Goal: Information Seeking & Learning: Learn about a topic

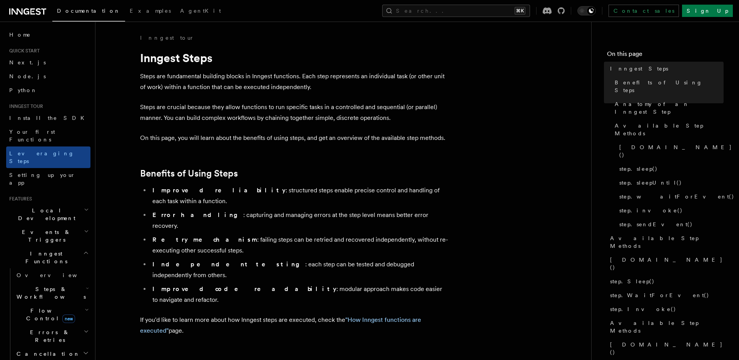
click at [50, 285] on span "Steps & Workflows" at bounding box center [49, 292] width 72 height 15
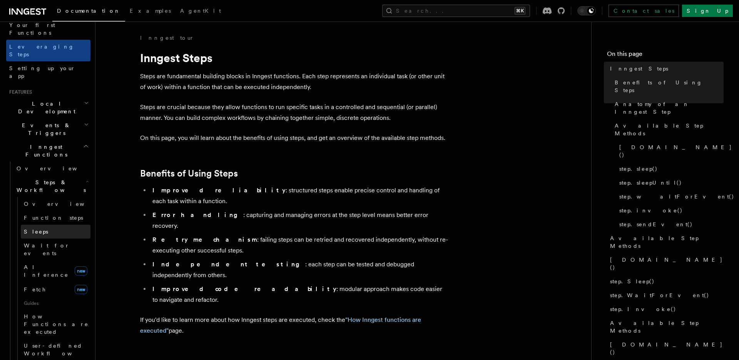
scroll to position [120, 0]
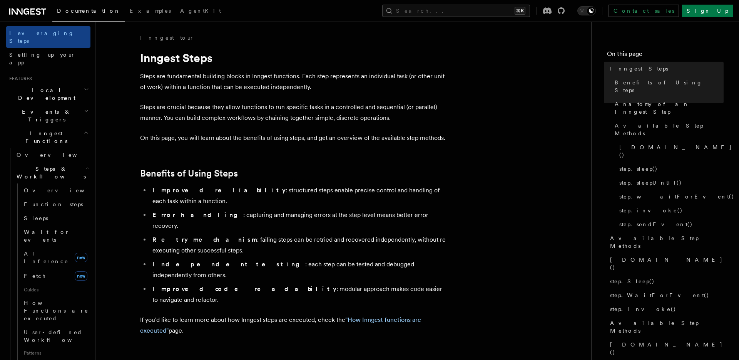
click at [55, 165] on span "Steps & Workflows" at bounding box center [49, 172] width 72 height 15
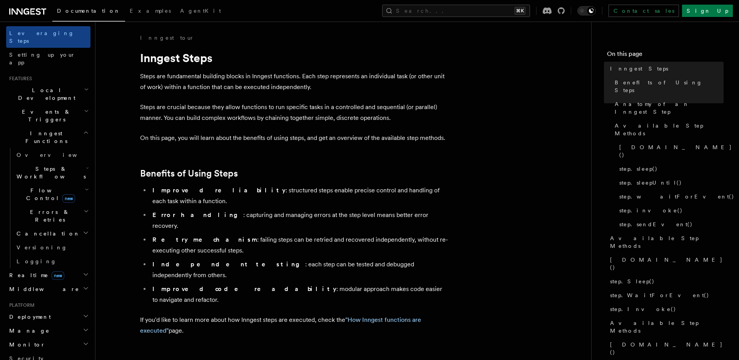
click at [47, 165] on span "Steps & Workflows" at bounding box center [49, 172] width 72 height 15
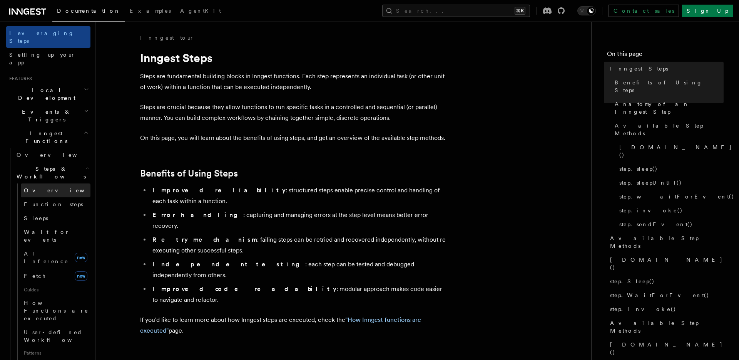
click at [41, 187] on span "Overview" at bounding box center [63, 190] width 79 height 6
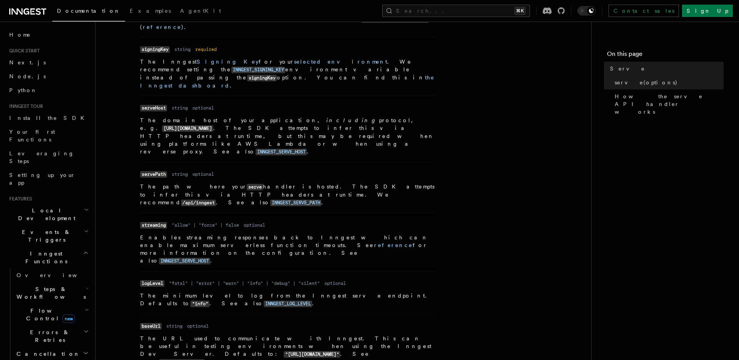
scroll to position [401, 0]
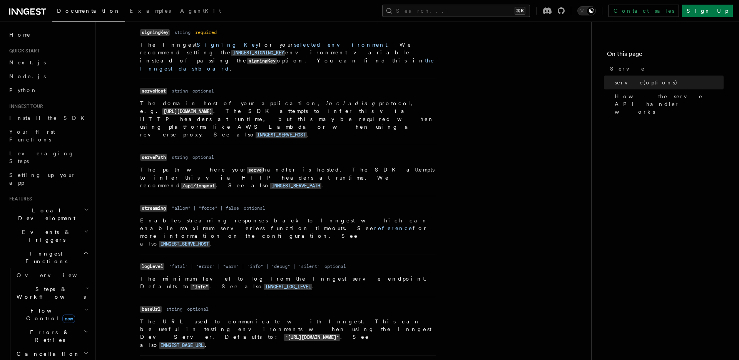
click at [270, 183] on code "INNGEST_SERVE_PATH" at bounding box center [295, 186] width 51 height 7
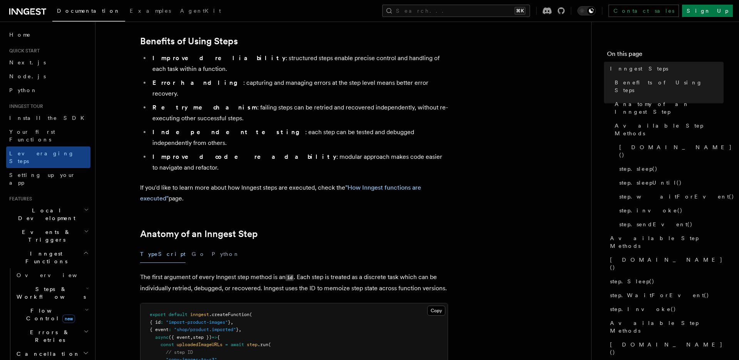
scroll to position [496, 0]
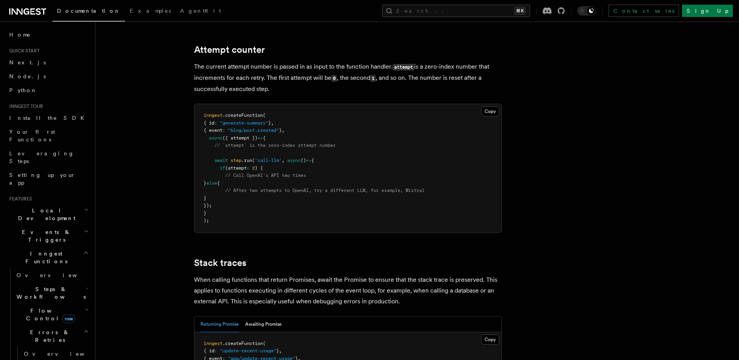
scroll to position [1727, 0]
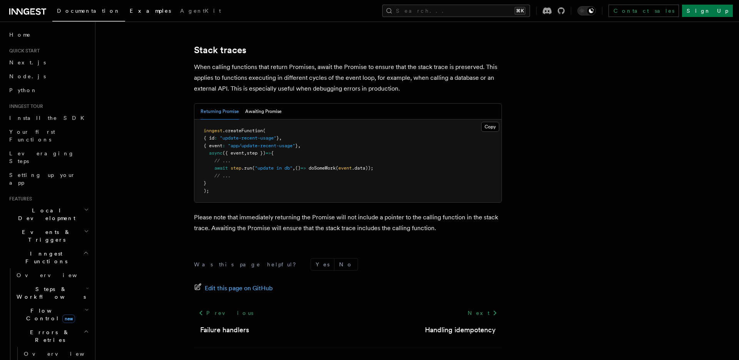
click at [130, 10] on span "Examples" at bounding box center [150, 11] width 41 height 6
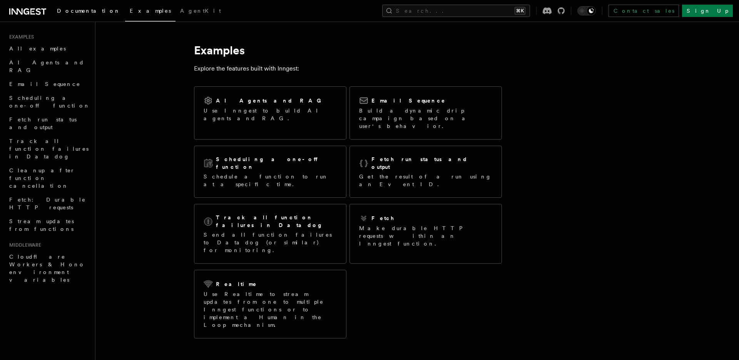
click at [70, 10] on span "Documentation" at bounding box center [89, 11] width 64 height 6
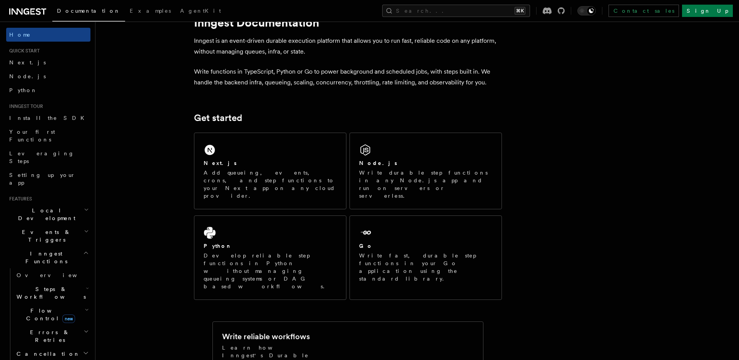
scroll to position [43, 0]
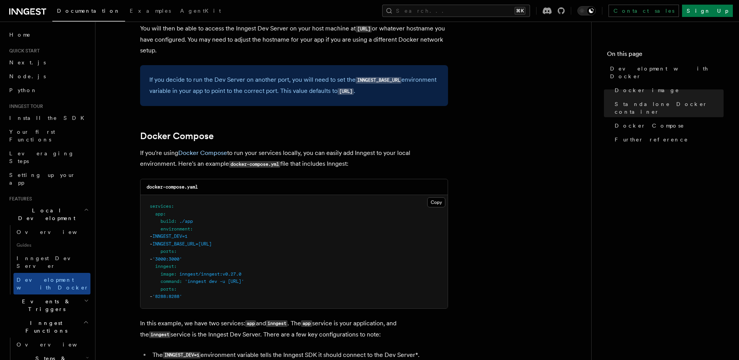
scroll to position [439, 0]
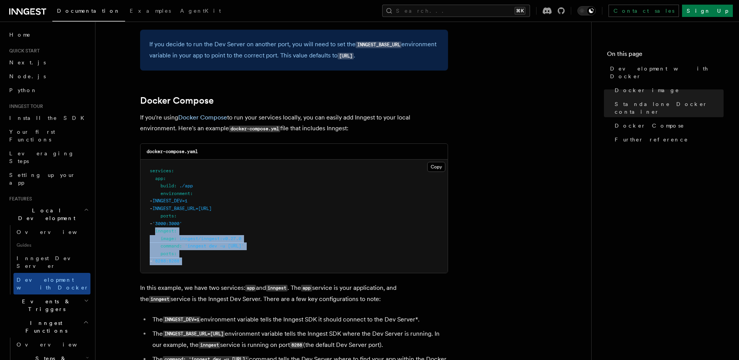
drag, startPoint x: 154, startPoint y: 231, endPoint x: 217, endPoint y: 261, distance: 69.6
click at [217, 261] on pre "services : app : build : ./app environment : - INNGEST_DEV=1 - INNGEST_BASE_URL…" at bounding box center [294, 215] width 307 height 113
copy code "inngest : image : inngest/inngest:v0.27.0 command : 'inngest dev -u [URL]' port…"
click at [193, 252] on pre "services : app : build : ./app environment : - INNGEST_DEV=1 - INNGEST_BASE_URL…" at bounding box center [294, 215] width 307 height 113
copy span "command : 'inngest dev -u [URL]'"
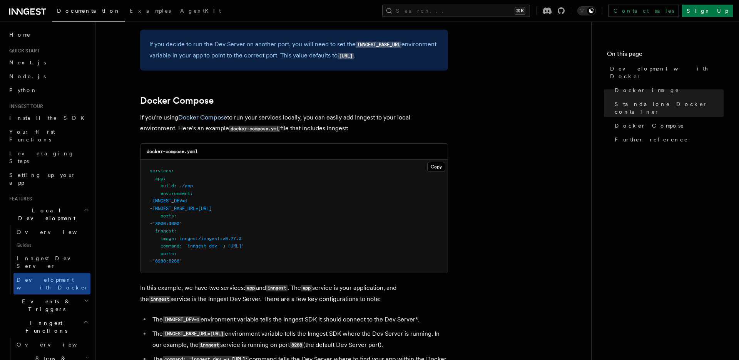
drag, startPoint x: 196, startPoint y: 245, endPoint x: 328, endPoint y: 244, distance: 132.5
click at [328, 244] on pre "services : app : build : ./app environment : - INNGEST_DEV=1 - INNGEST_BASE_URL…" at bounding box center [294, 215] width 307 height 113
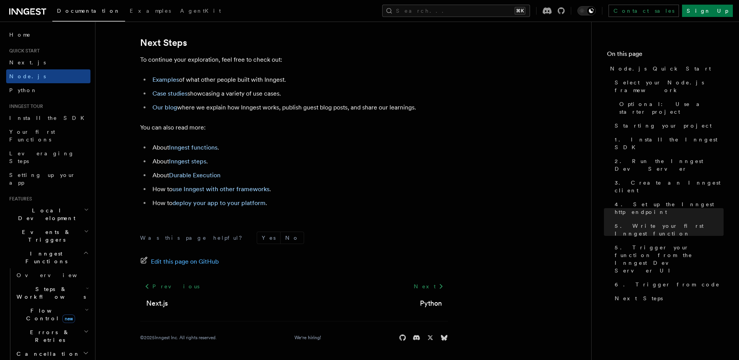
scroll to position [4829, 0]
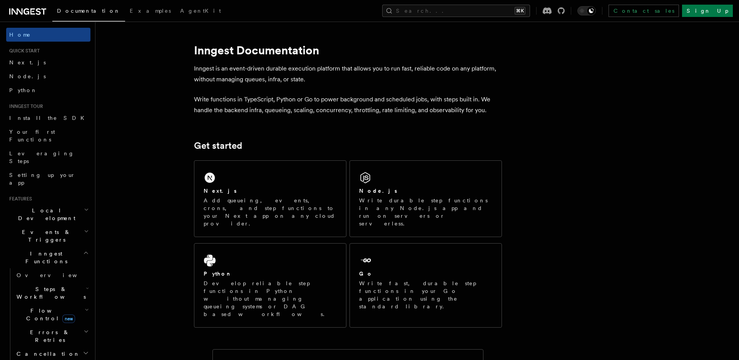
click at [46, 285] on span "Steps & Workflows" at bounding box center [49, 292] width 72 height 15
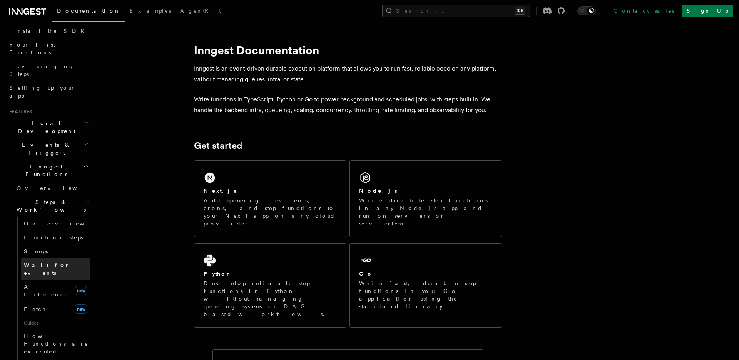
scroll to position [163, 0]
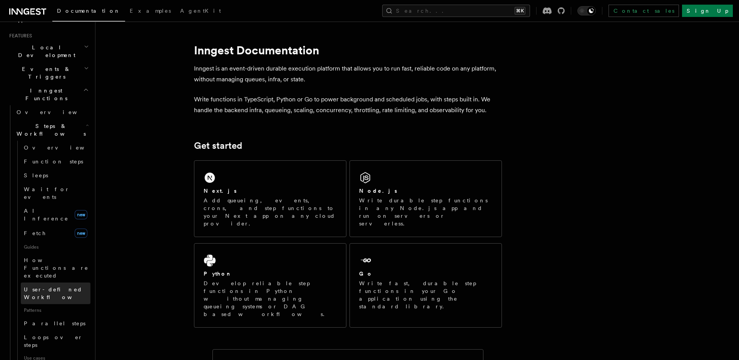
click at [59, 286] on span "User-defined Workflows" at bounding box center [58, 293] width 69 height 14
